Goal: Information Seeking & Learning: Learn about a topic

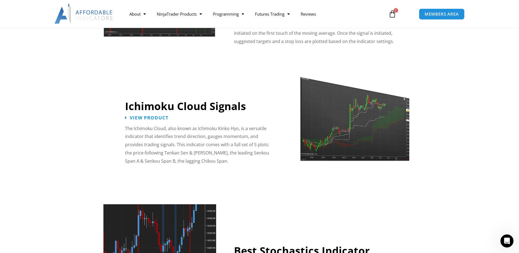
scroll to position [904, 0]
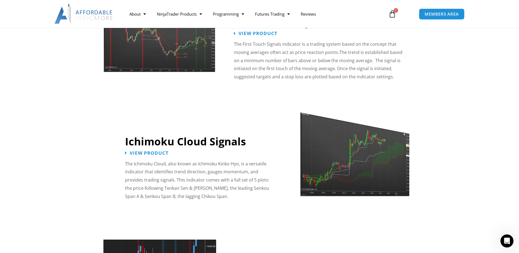
click at [440, 35] on section "First Touch Signals View Product The First Touch Signals indicator is a trading…" at bounding box center [259, 35] width 519 height 121
